Goal: Information Seeking & Learning: Find specific fact

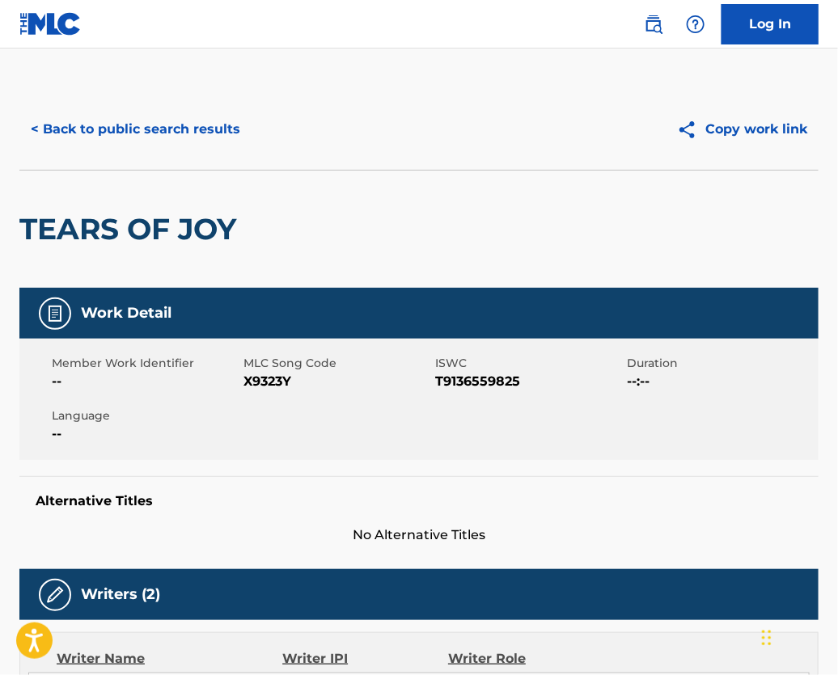
click at [179, 137] on button "< Back to public search results" at bounding box center [135, 129] width 232 height 40
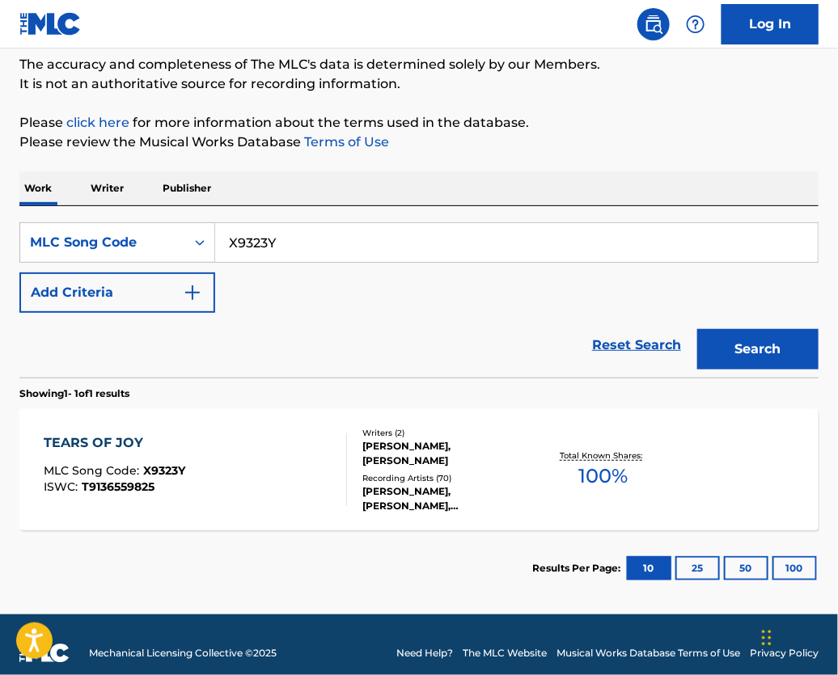
click at [288, 240] on input "X9323Y" at bounding box center [516, 242] width 602 height 39
drag, startPoint x: 288, startPoint y: 240, endPoint x: 319, endPoint y: 252, distance: 33.8
click at [288, 240] on input "X9323Y" at bounding box center [516, 242] width 602 height 39
paste input "T1054D"
type input "T1054D"
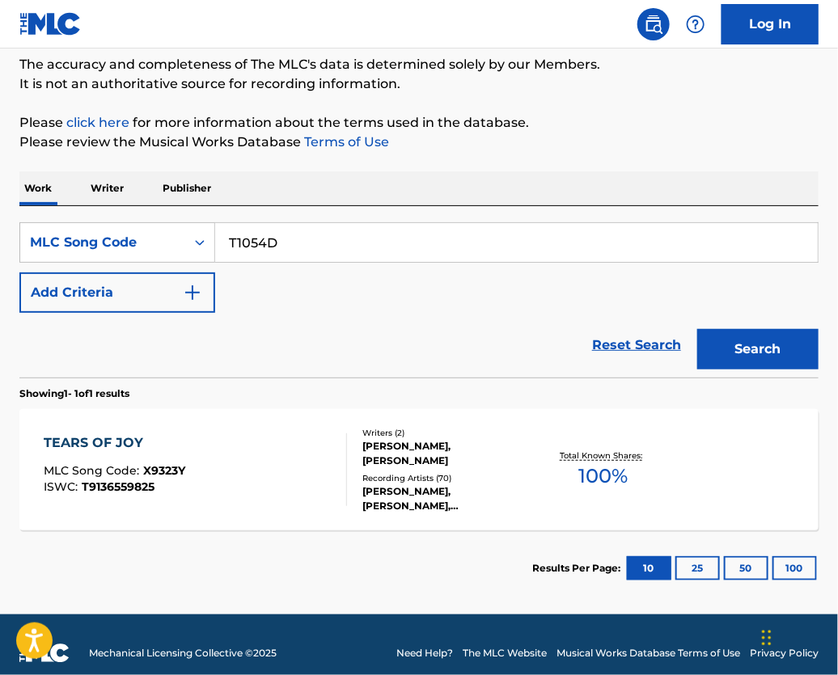
drag, startPoint x: 779, startPoint y: 375, endPoint x: 592, endPoint y: 363, distance: 188.0
click at [779, 370] on button "Search" at bounding box center [757, 349] width 121 height 40
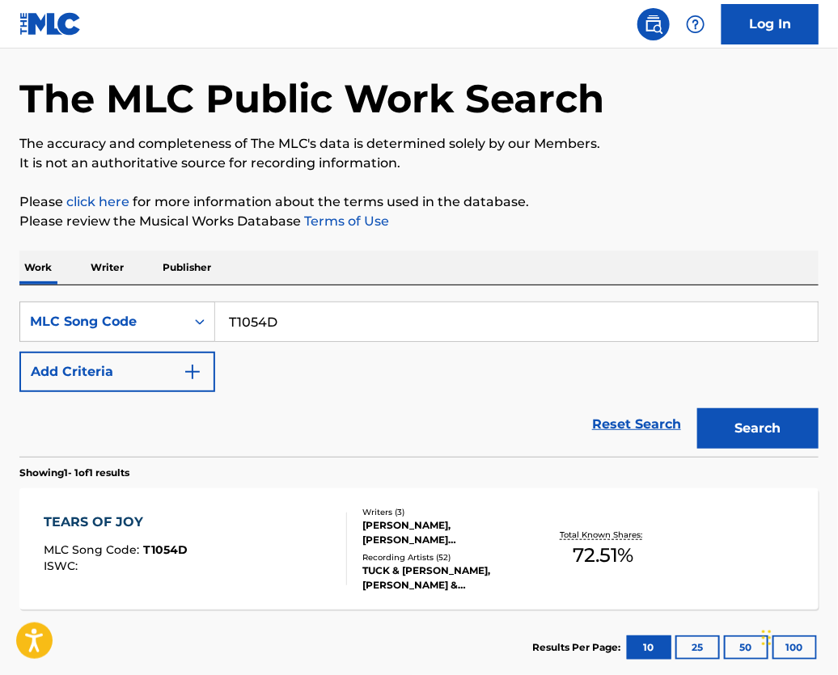
click at [384, 541] on div "[PERSON_NAME], [PERSON_NAME] [PERSON_NAME]-EL [PERSON_NAME]" at bounding box center [449, 532] width 175 height 29
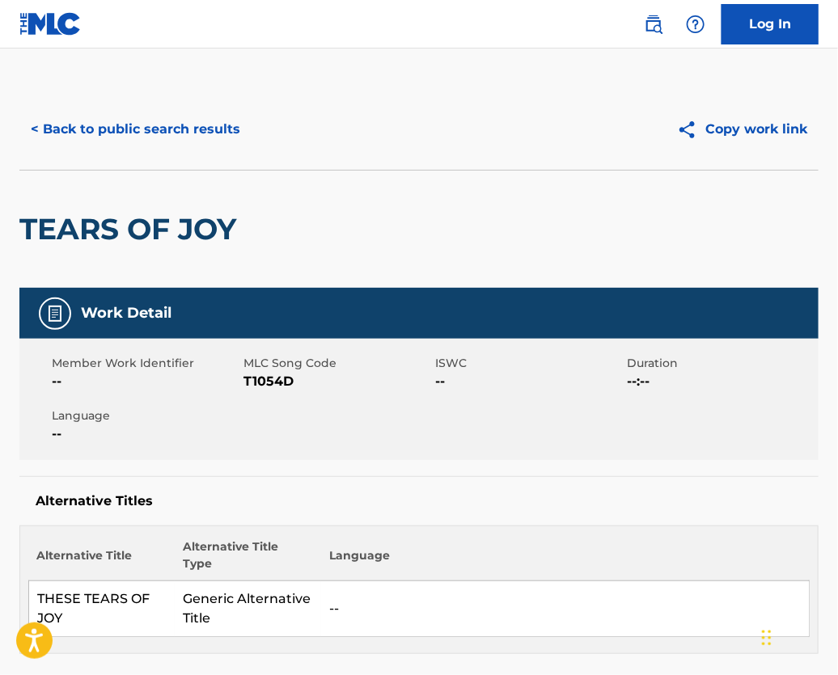
scroll to position [-1, 0]
click at [235, 147] on button "< Back to public search results" at bounding box center [135, 129] width 232 height 40
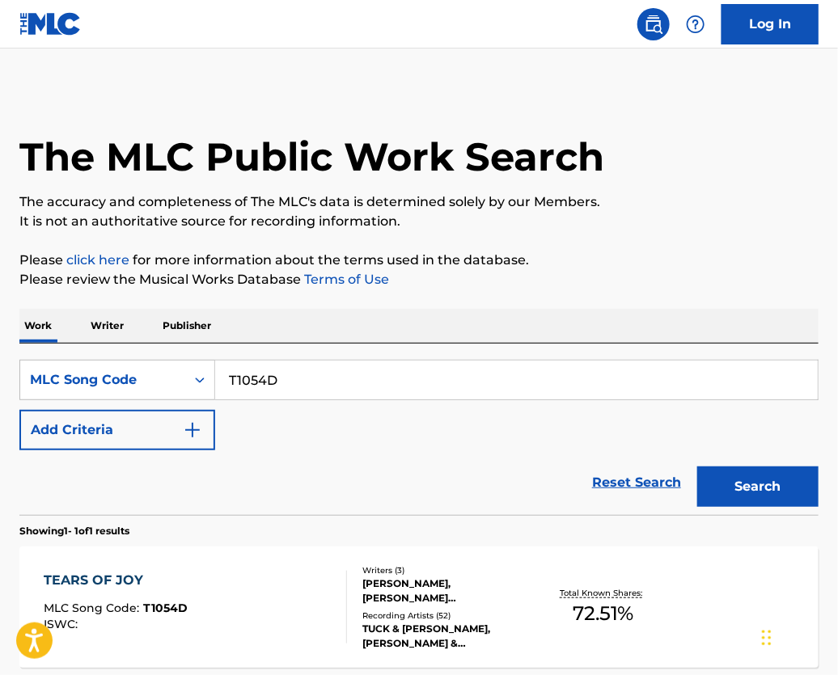
click at [394, 323] on div "Work Writer Publisher" at bounding box center [418, 326] width 799 height 34
click at [315, 324] on div "Work Writer Publisher" at bounding box center [418, 326] width 799 height 34
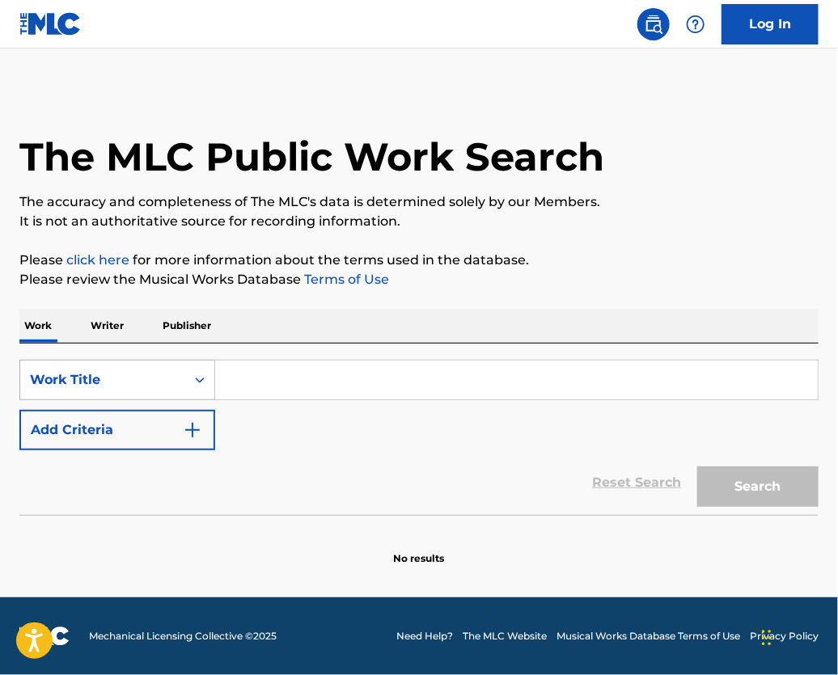
click at [214, 385] on div "Search Form" at bounding box center [199, 379] width 29 height 29
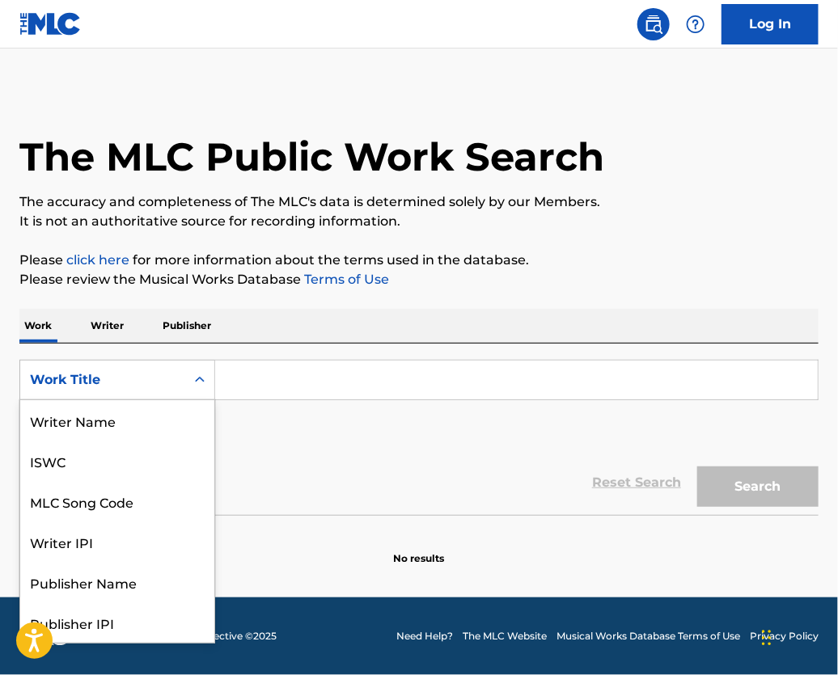
scroll to position [87, 0]
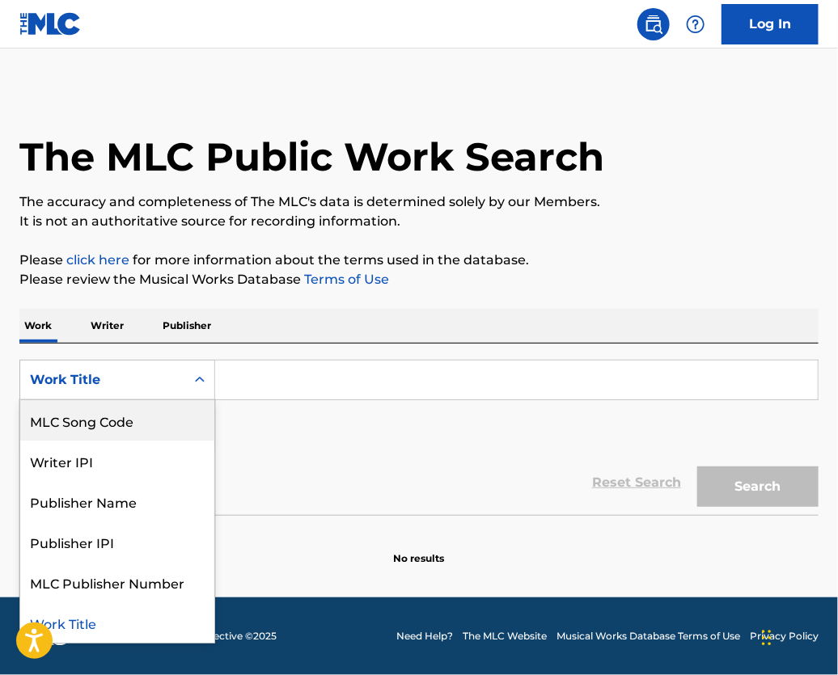
drag, startPoint x: 157, startPoint y: 434, endPoint x: 196, endPoint y: 414, distance: 43.8
click at [164, 430] on div "MLC Song Code" at bounding box center [117, 420] width 194 height 40
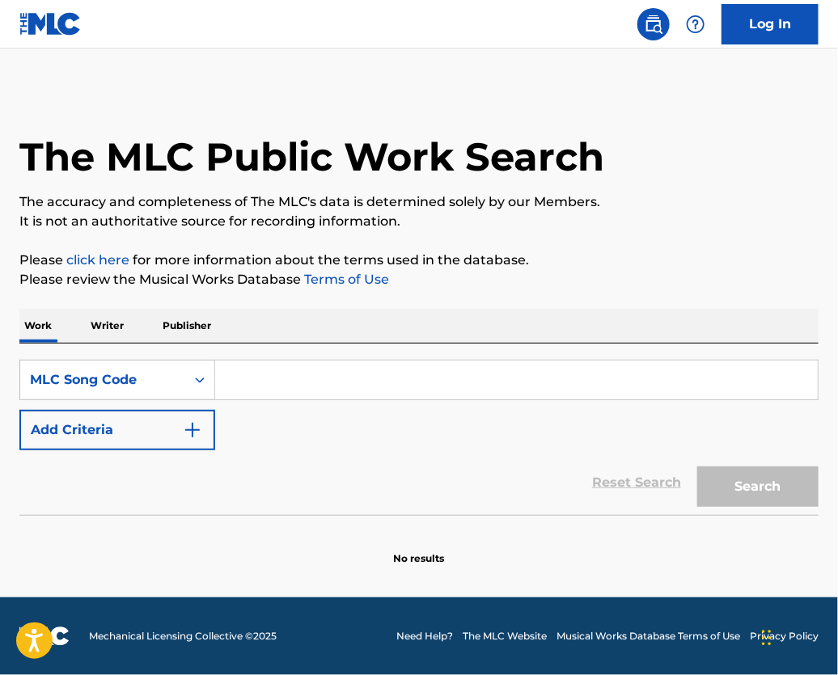
click at [281, 373] on input "Search Form" at bounding box center [516, 380] width 602 height 39
paste input "H37863"
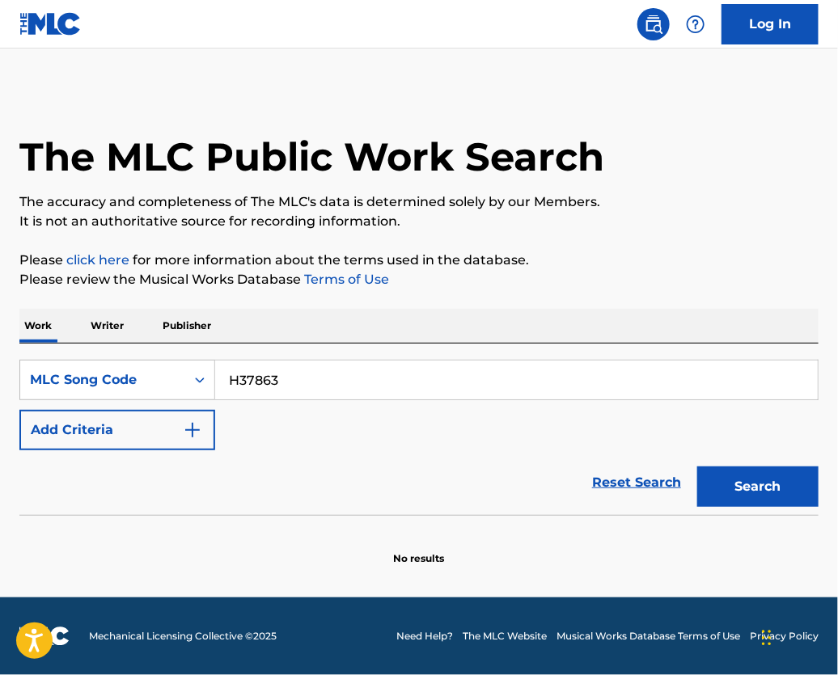
type input "H37863"
click at [755, 507] on button "Search" at bounding box center [757, 487] width 121 height 40
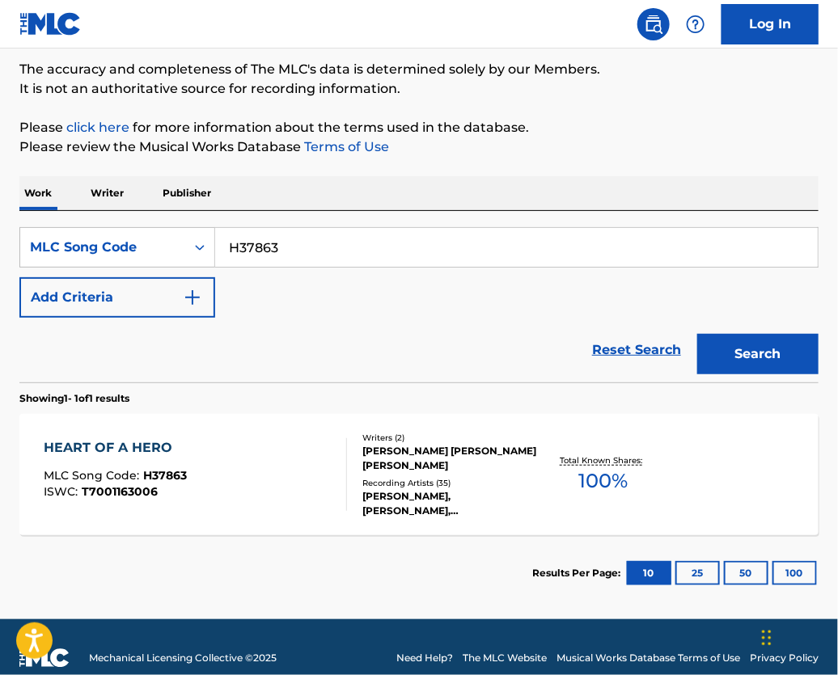
scroll to position [137, 0]
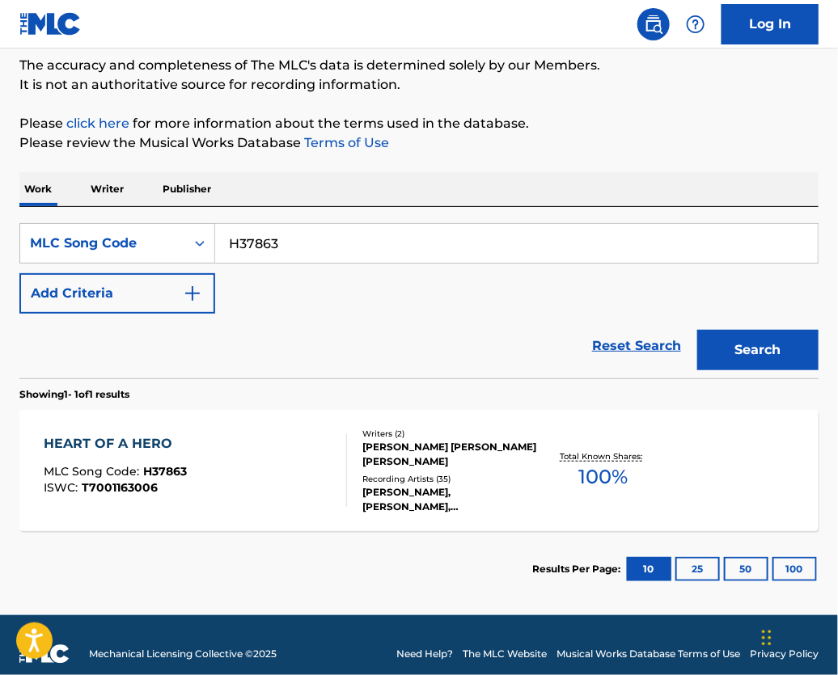
click at [424, 469] on div "JIMMY WAYNE COOPER, BRIAN JAMES WOOTEN" at bounding box center [449, 454] width 175 height 29
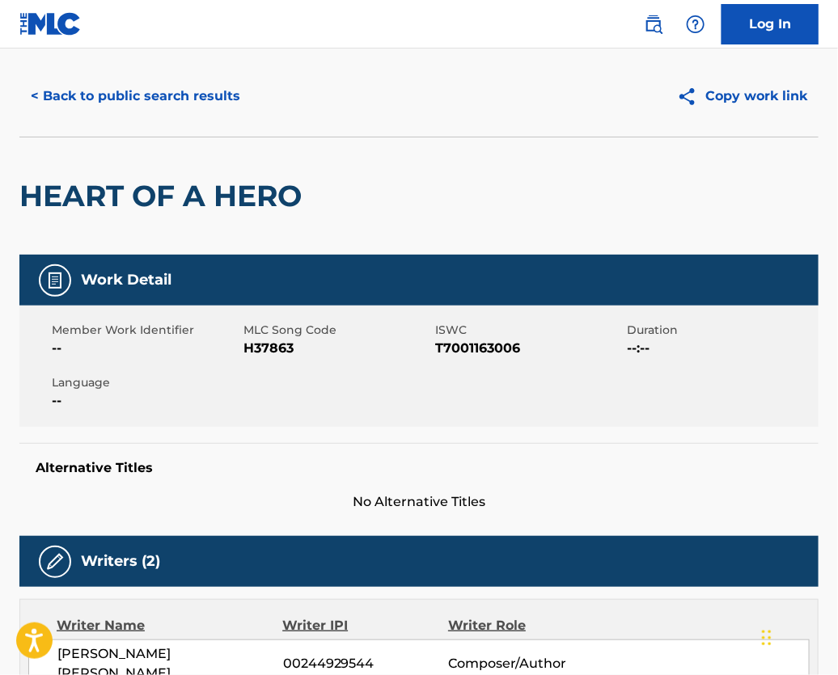
scroll to position [36, 0]
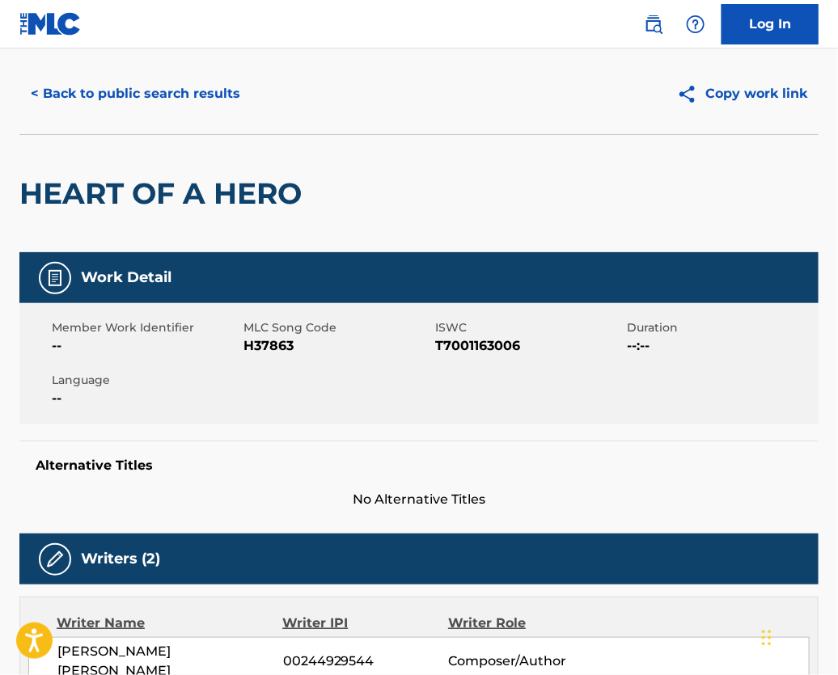
click at [758, 191] on div "HEART OF A HERO" at bounding box center [418, 193] width 799 height 118
click at [152, 105] on button "< Back to public search results" at bounding box center [135, 94] width 232 height 40
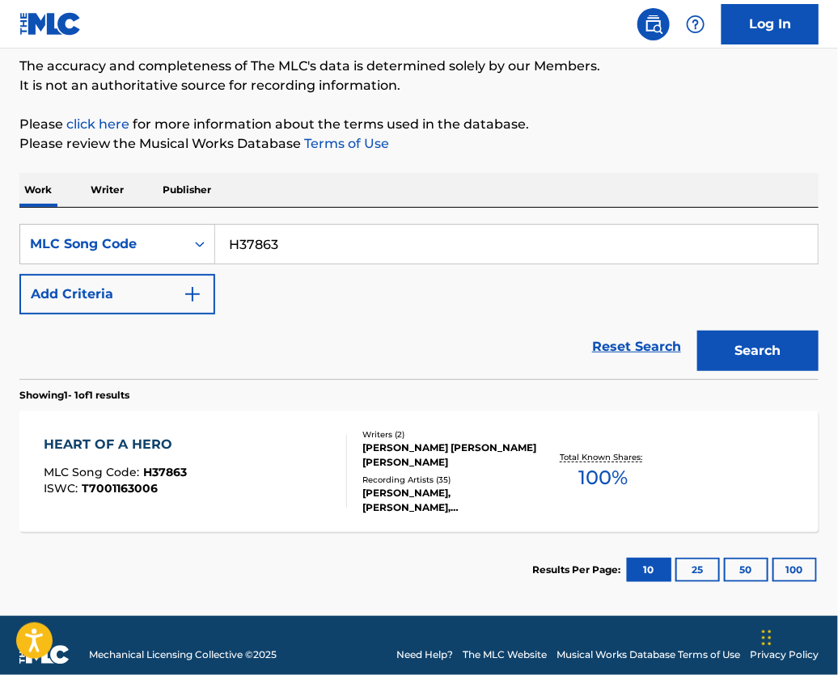
click at [325, 251] on input "H37863" at bounding box center [516, 244] width 602 height 39
paste input "L03475"
type input "L03475"
click at [762, 355] on button "Search" at bounding box center [757, 351] width 121 height 40
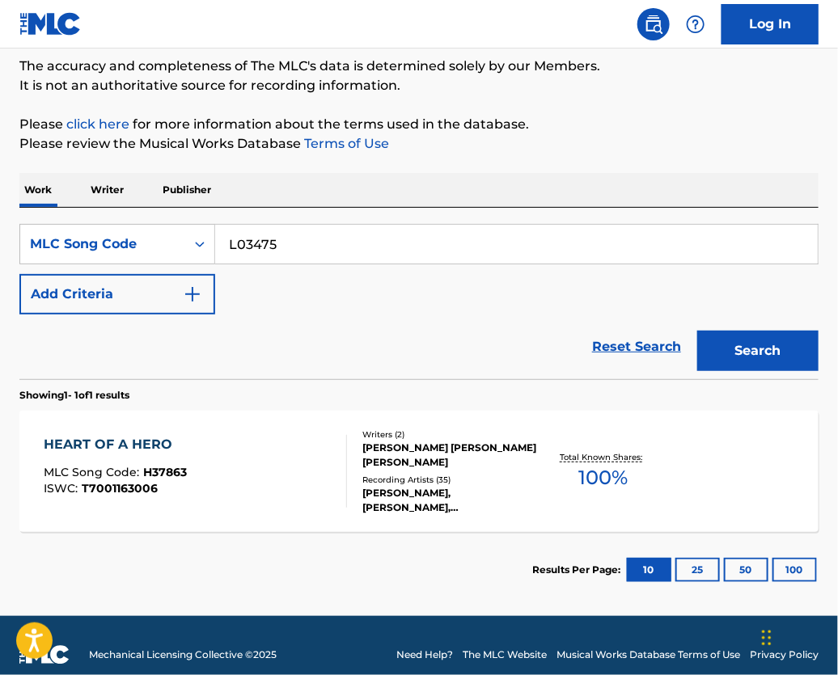
scroll to position [58, 0]
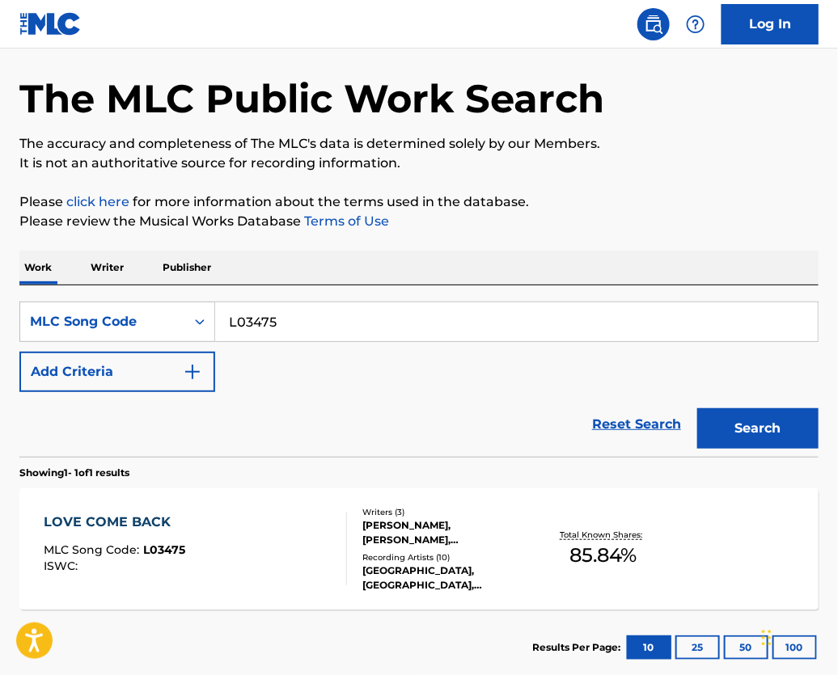
click at [301, 561] on div "LOVE COME BACK MLC Song Code : L03475 ISWC :" at bounding box center [195, 549] width 303 height 73
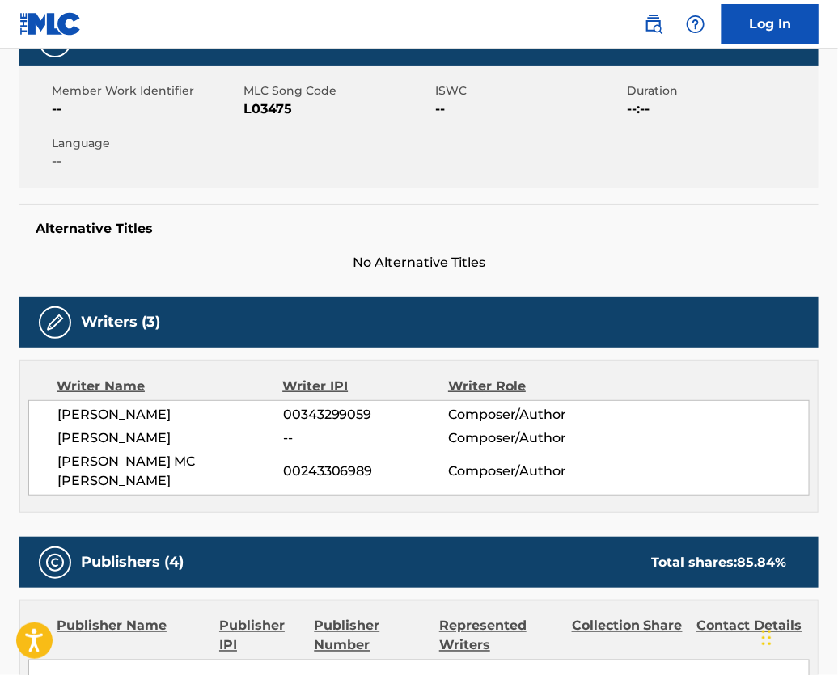
scroll to position [273, 0]
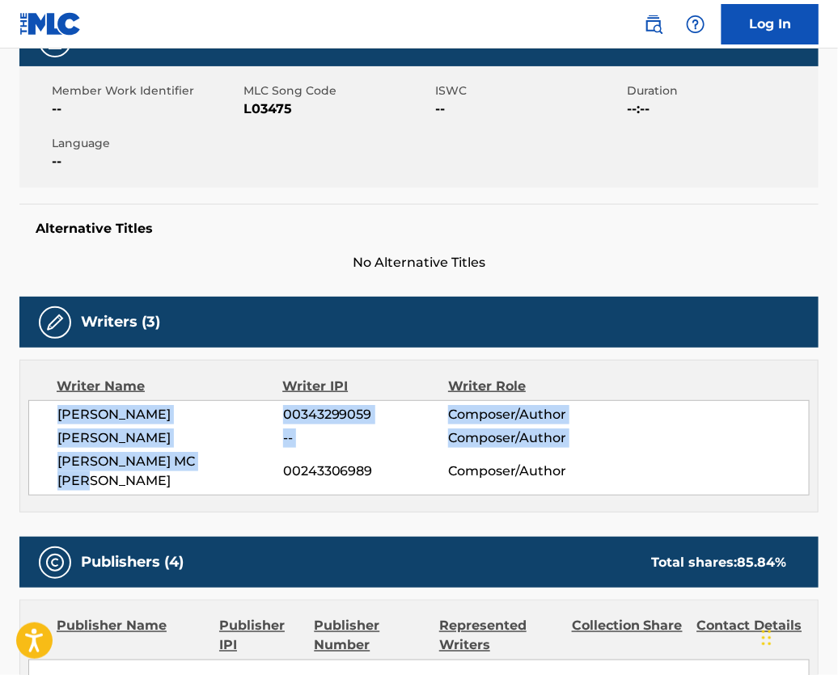
drag, startPoint x: 243, startPoint y: 488, endPoint x: 54, endPoint y: 442, distance: 194.6
click at [54, 442] on div "KEITH FOLLESE 00343299059 Composer/Author RONNIE GENE GUILBEAU -- Composer/Auth…" at bounding box center [418, 447] width 781 height 95
copy div "KEITH FOLLESE 00343299059 Composer/Author RONNIE GENE GUILBEAU -- Composer/Auth…"
